Goal: Navigation & Orientation: Find specific page/section

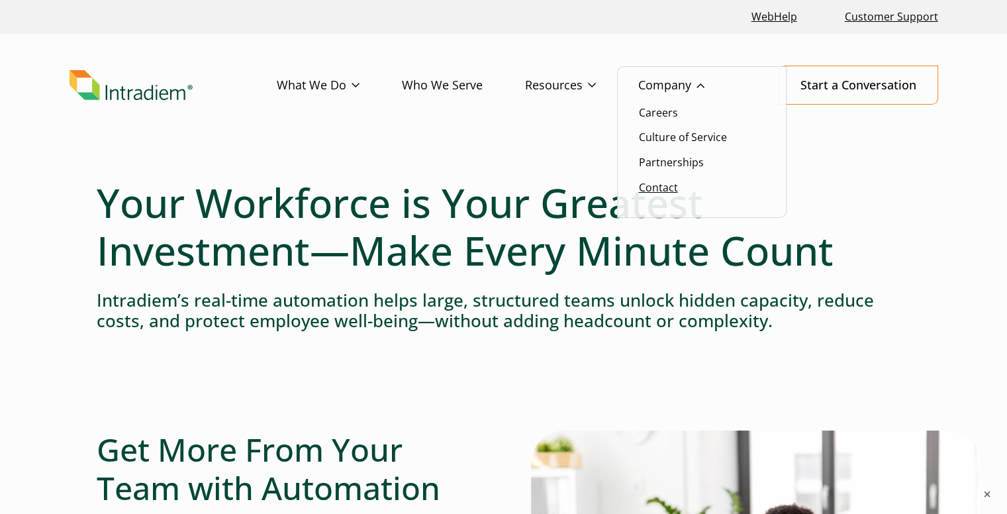
click at [672, 189] on link "Contact" at bounding box center [658, 187] width 39 height 15
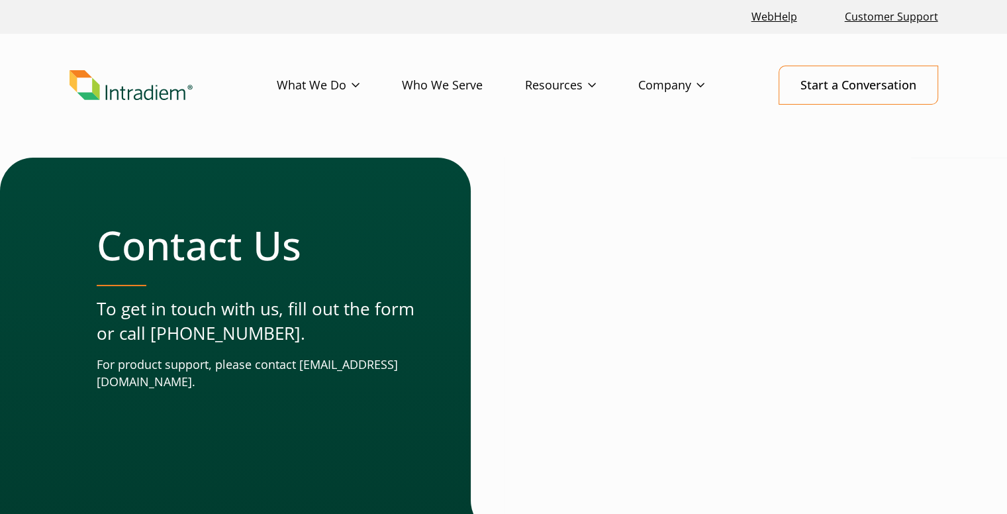
click at [453, 87] on link "Who We Serve" at bounding box center [463, 85] width 123 height 38
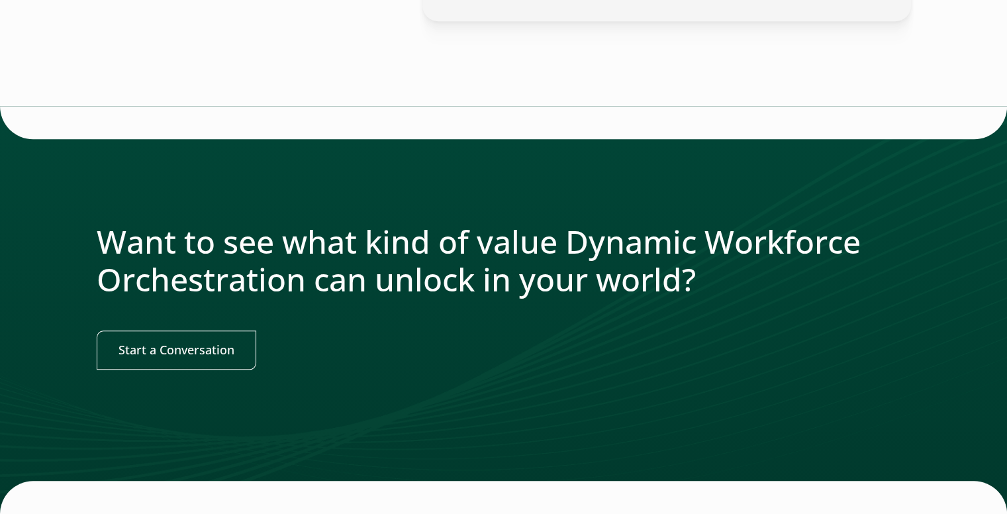
scroll to position [1643, 0]
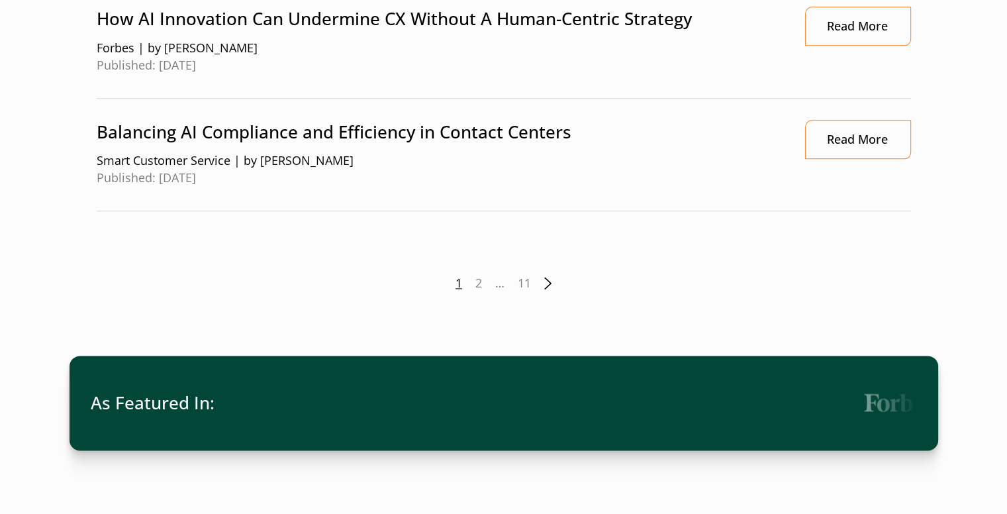
scroll to position [1924, 0]
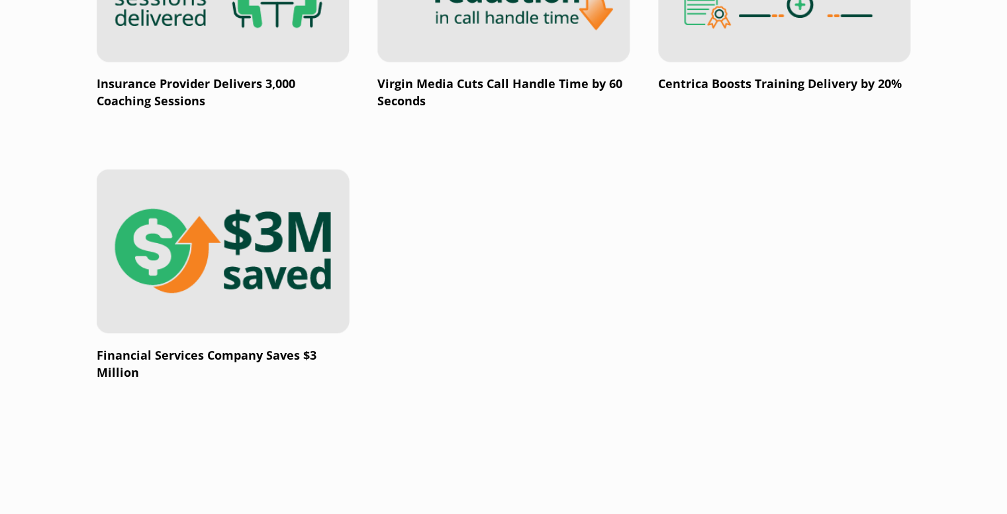
scroll to position [2547, 0]
